Goal: Task Accomplishment & Management: Manage account settings

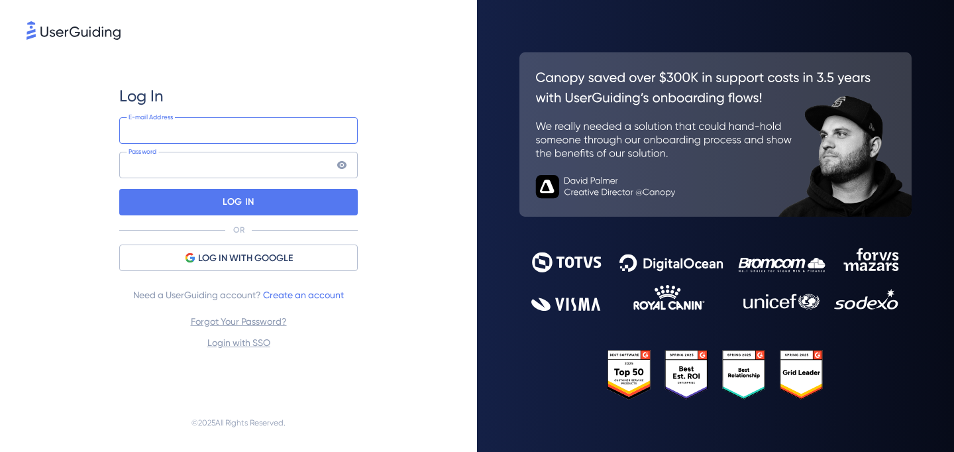
click at [349, 137] on input "email" at bounding box center [238, 130] width 239 height 27
type input "[EMAIL_ADDRESS][PERSON_NAME][DOMAIN_NAME]"
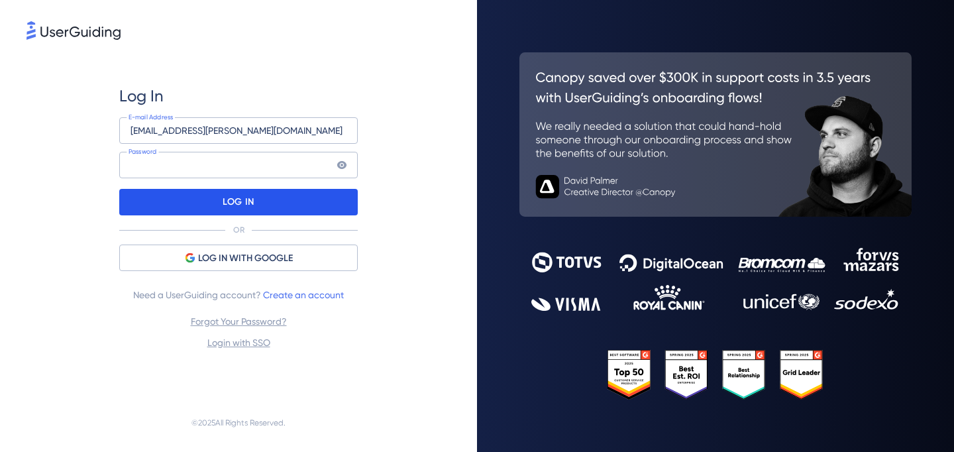
click at [318, 199] on div "LOG IN" at bounding box center [238, 202] width 239 height 27
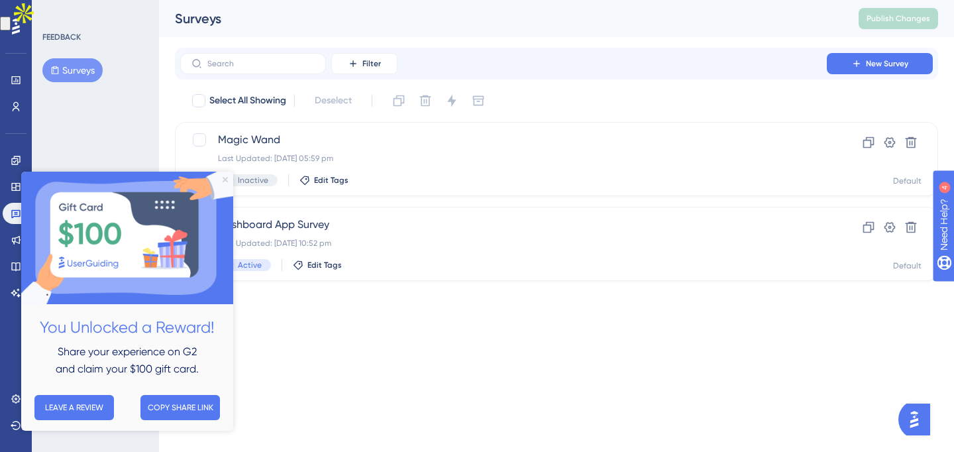
click at [226, 179] on icon "Close Preview" at bounding box center [225, 179] width 5 height 5
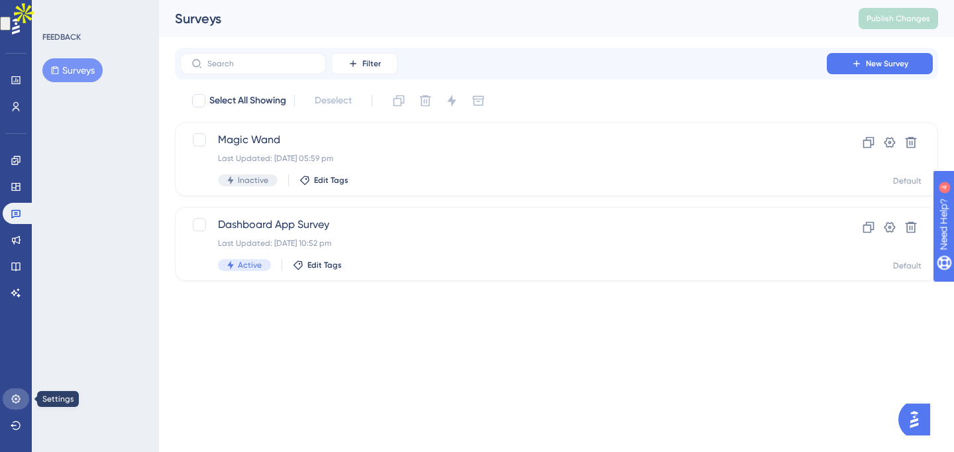
click at [5, 404] on link at bounding box center [16, 398] width 27 height 21
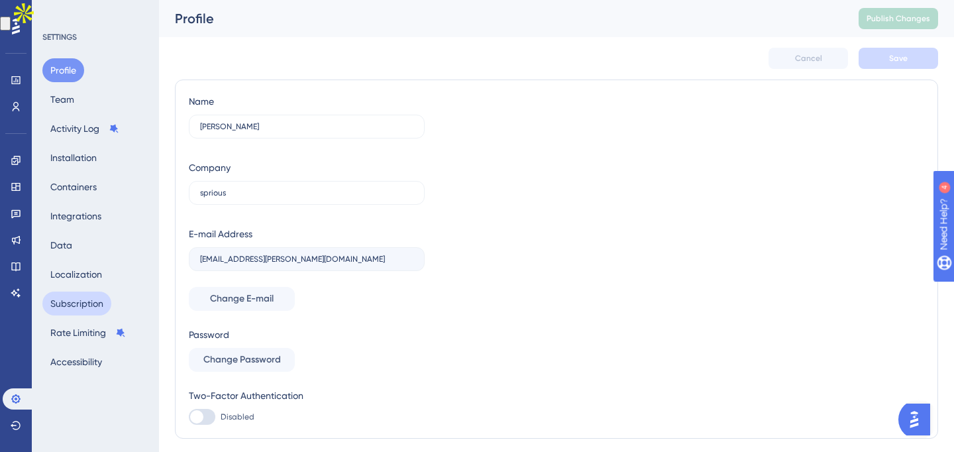
click at [93, 298] on button "Subscription" at bounding box center [76, 304] width 69 height 24
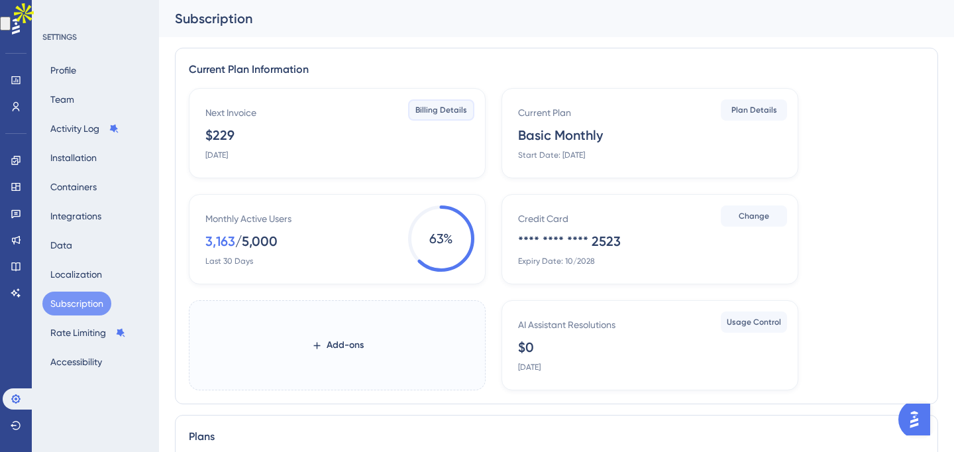
click at [445, 109] on span "Billing Details" at bounding box center [442, 110] width 52 height 11
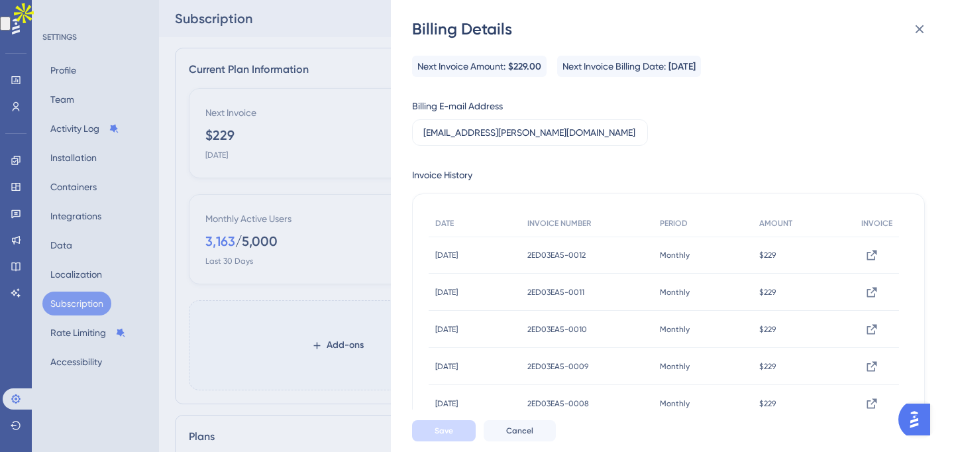
click at [902, 18] on div "Billing Details Next Invoice Amount: $229.00 Next Invoice Billing Date: [DATE] …" at bounding box center [672, 226] width 563 height 452
click at [923, 29] on icon at bounding box center [920, 29] width 16 height 16
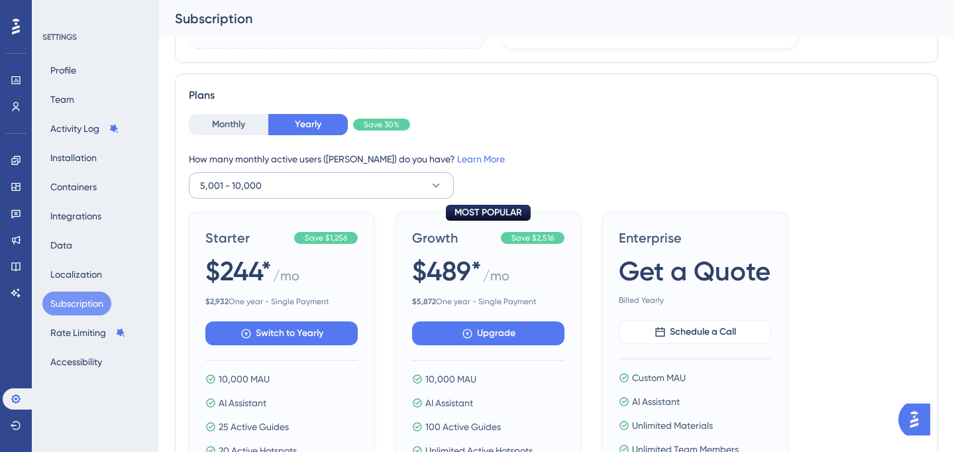
scroll to position [396, 0]
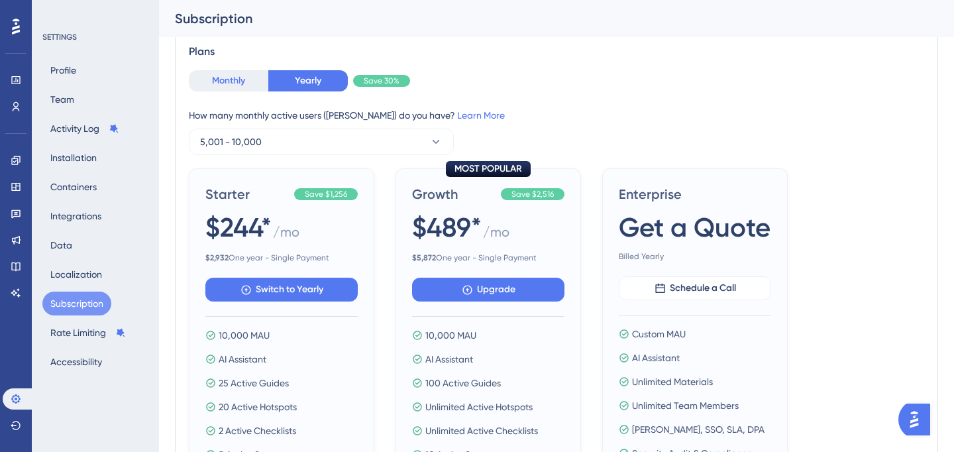
click at [254, 76] on button "Monthly" at bounding box center [229, 80] width 80 height 21
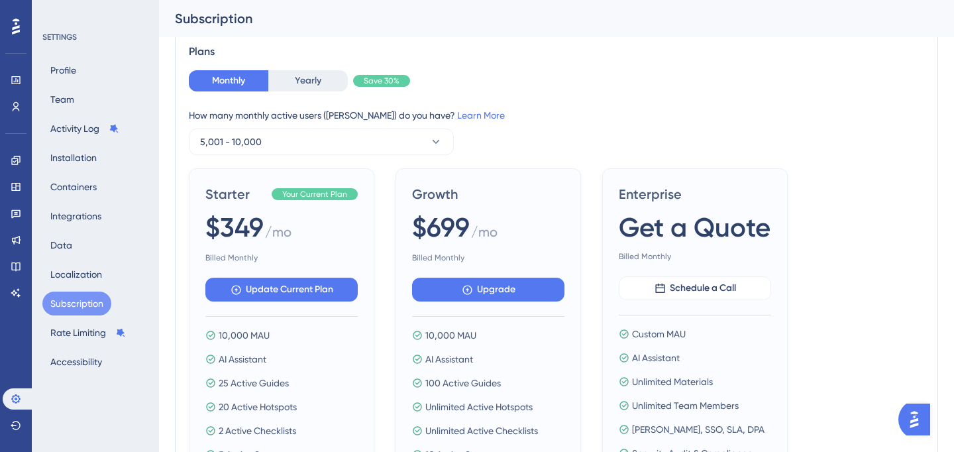
click at [316, 127] on div "How many monthly active users ([PERSON_NAME]) do you have? Learn More 5,001 - 1…" at bounding box center [557, 131] width 736 height 48
click at [312, 144] on button "5,001 - 10,000" at bounding box center [321, 142] width 265 height 27
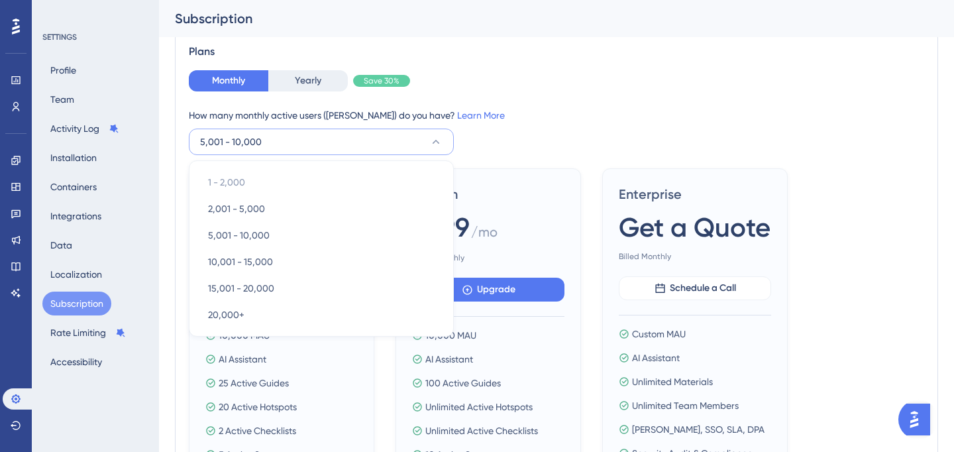
scroll to position [417, 0]
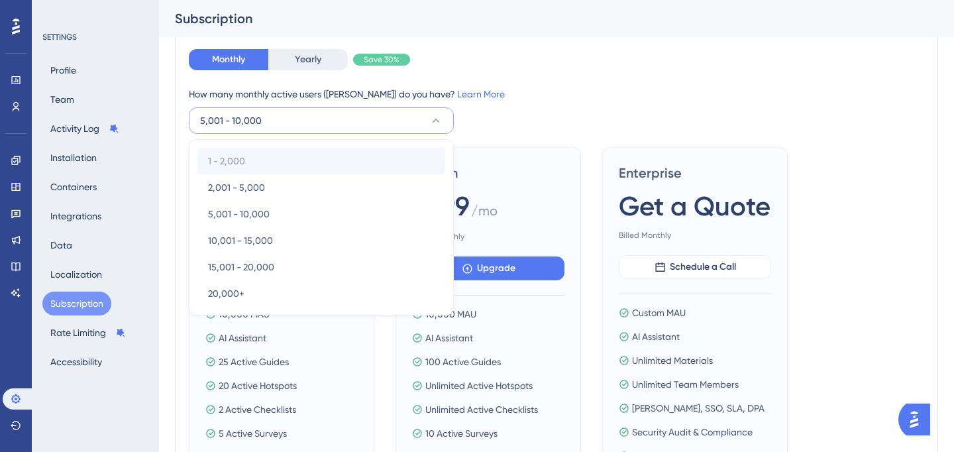
click at [306, 154] on div "1 - 2,000 1 - 2,000" at bounding box center [321, 161] width 227 height 27
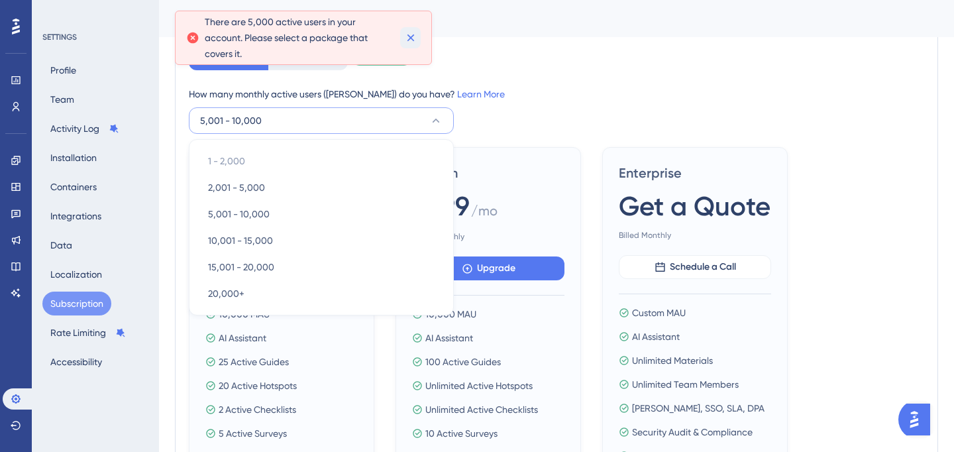
click at [410, 36] on icon at bounding box center [410, 37] width 7 height 7
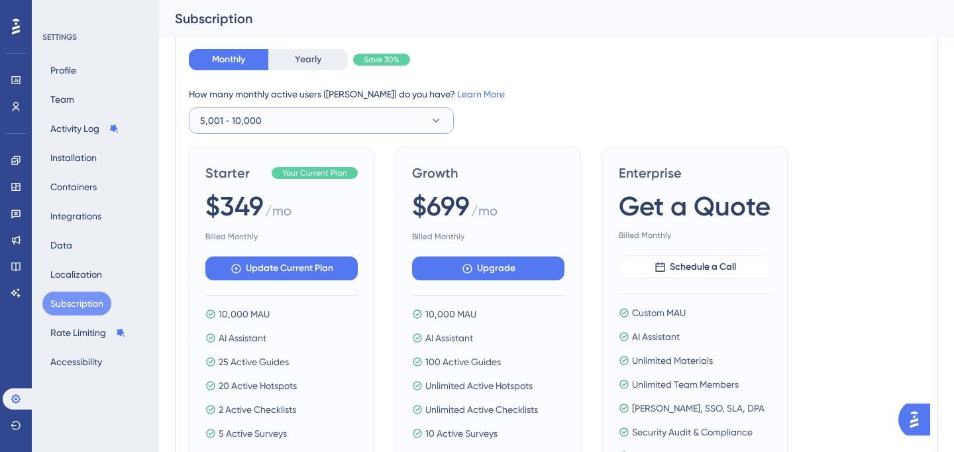
click at [329, 117] on button "5,001 - 10,000" at bounding box center [321, 120] width 265 height 27
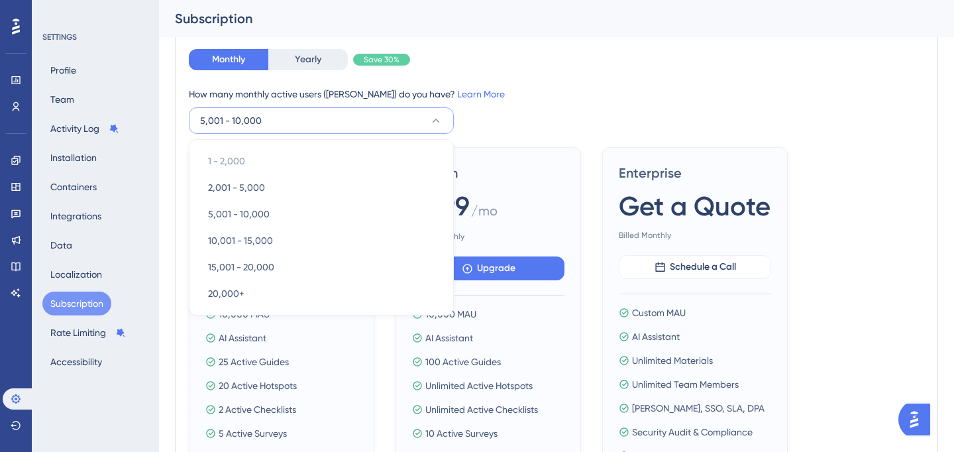
scroll to position [418, 0]
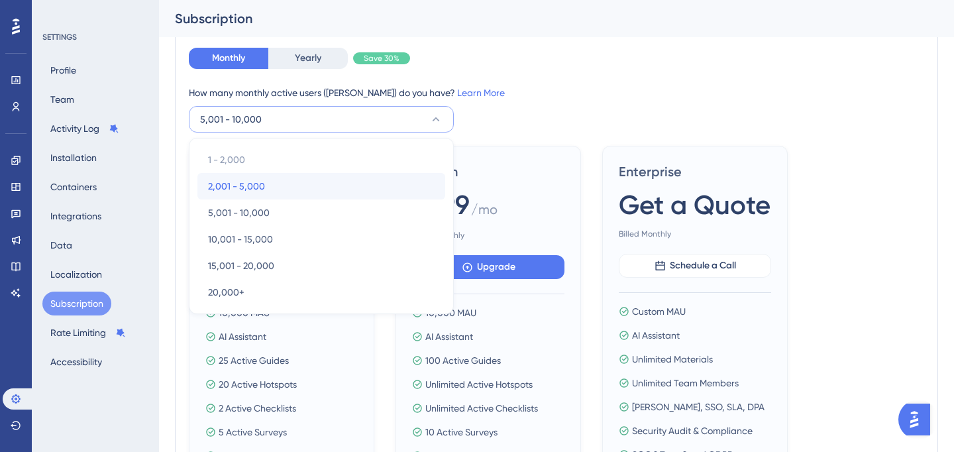
click at [293, 174] on div "2,001 - 5,000 2,001 - 5,000" at bounding box center [321, 186] width 227 height 27
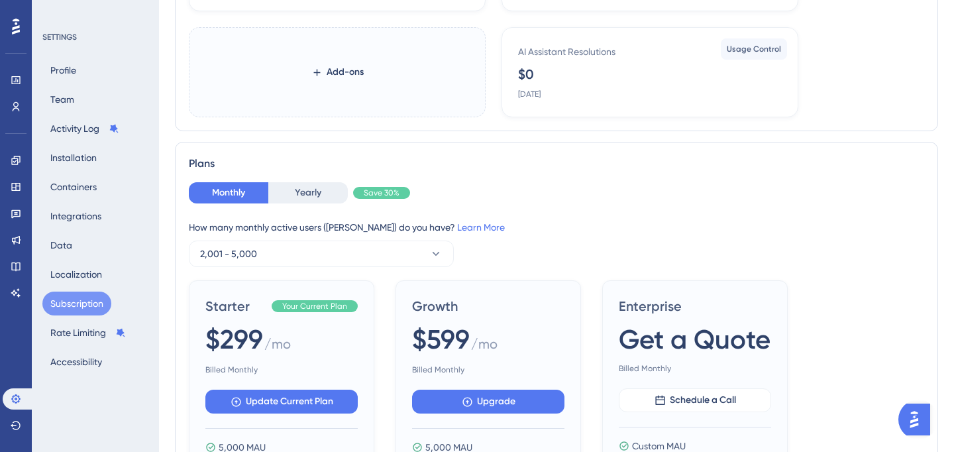
scroll to position [0, 0]
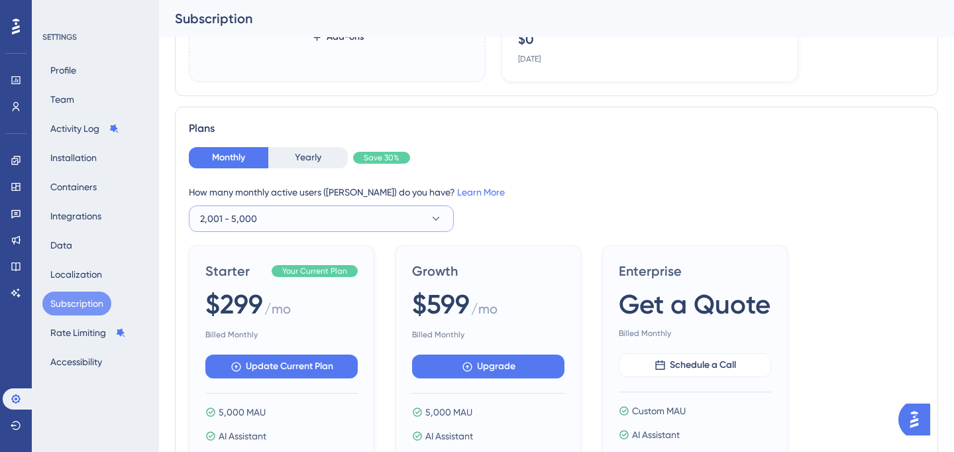
click at [293, 208] on button "2,001 - 5,000" at bounding box center [321, 218] width 265 height 27
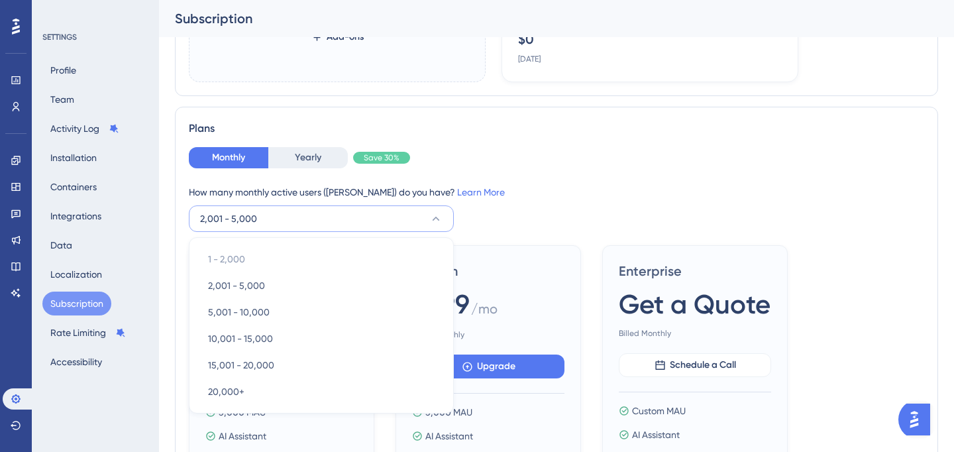
scroll to position [418, 0]
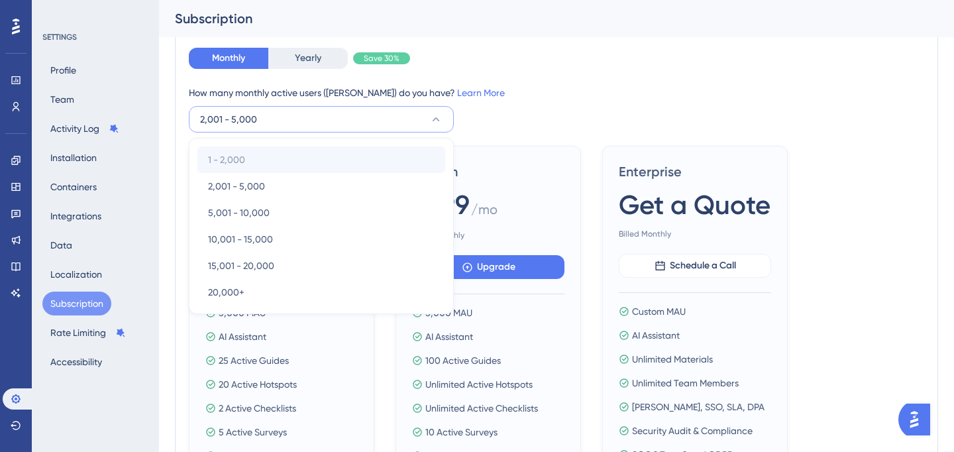
click at [296, 155] on div "1 - 2,000 1 - 2,000" at bounding box center [321, 159] width 227 height 27
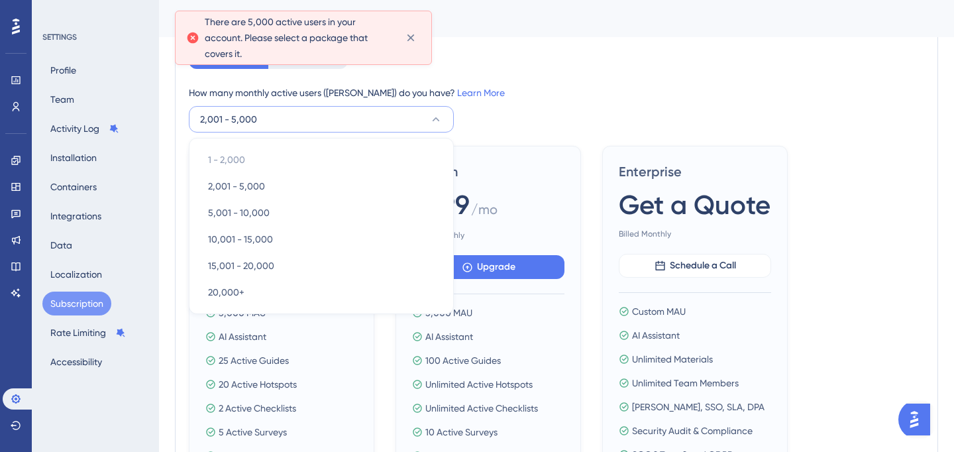
click at [627, 103] on div "How many monthly active users ([PERSON_NAME]) do you have? Learn More 2,001 - 5…" at bounding box center [557, 109] width 736 height 48
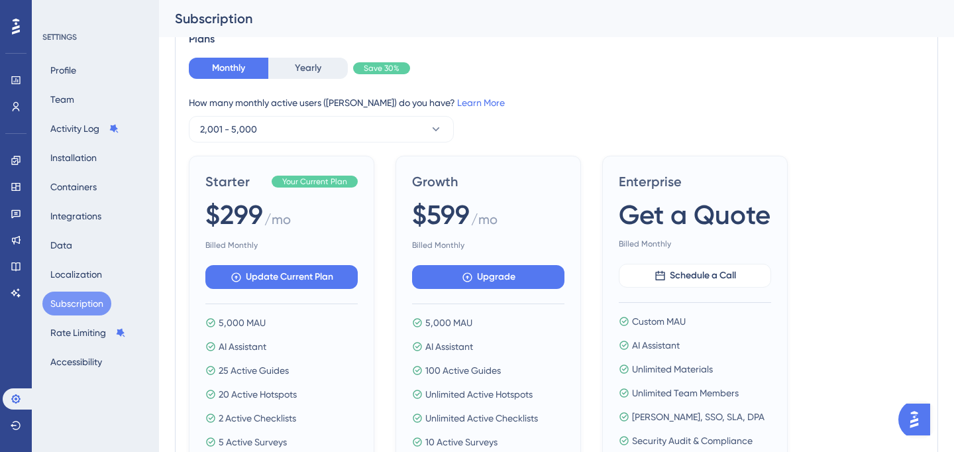
scroll to position [407, 0]
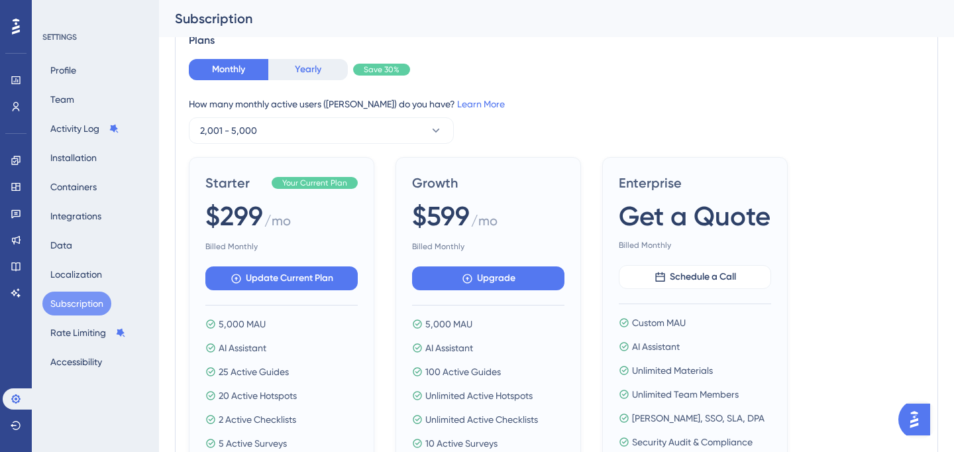
click at [301, 76] on button "Yearly" at bounding box center [308, 69] width 80 height 21
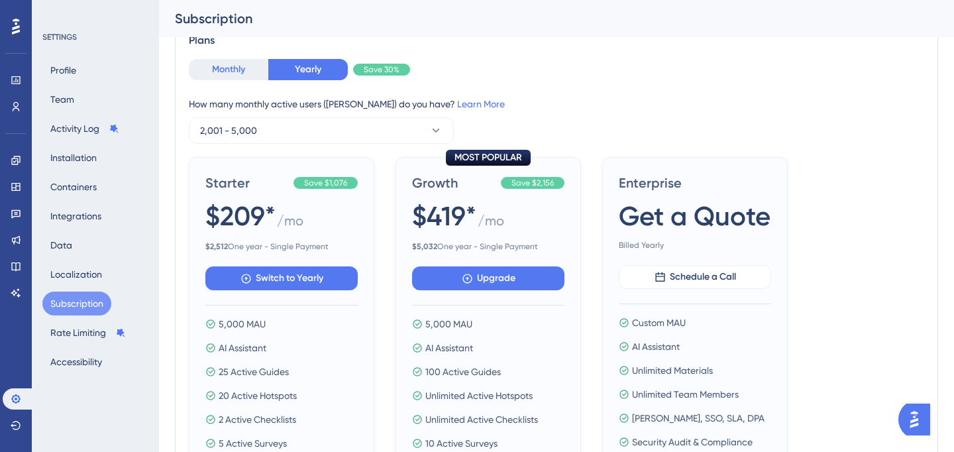
click at [236, 63] on button "Monthly" at bounding box center [229, 69] width 80 height 21
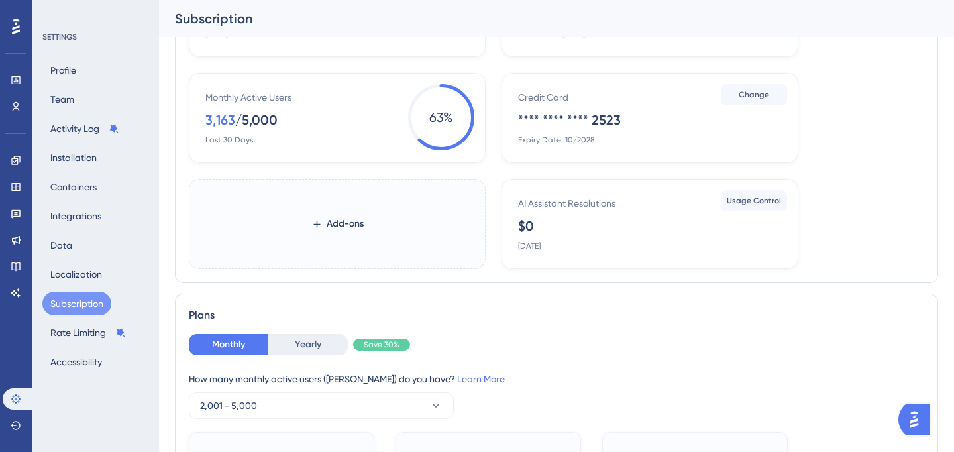
scroll to position [0, 0]
